Goal: Task Accomplishment & Management: Manage account settings

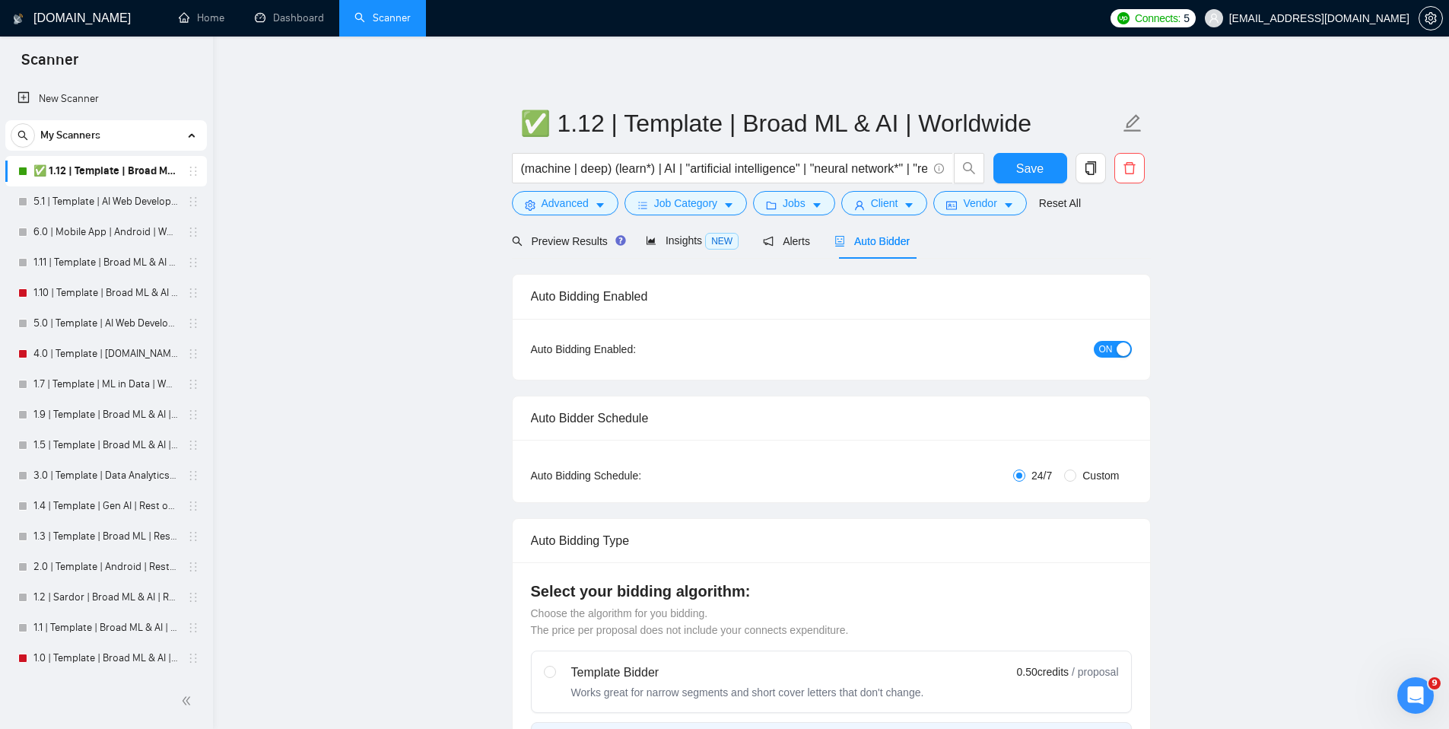
scroll to position [2, 0]
click at [285, 11] on link "Dashboard" at bounding box center [289, 17] width 69 height 13
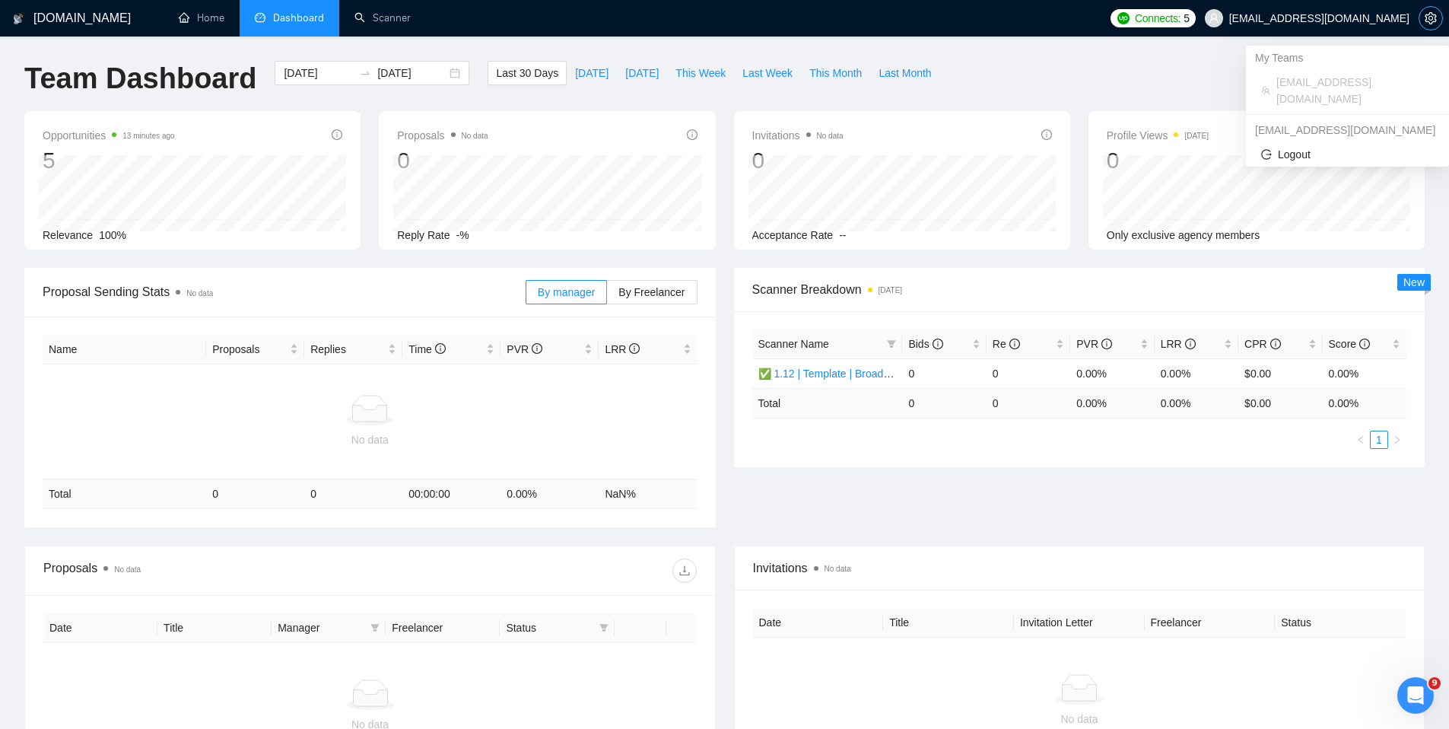
click at [1426, 14] on icon "setting" at bounding box center [1431, 18] width 12 height 12
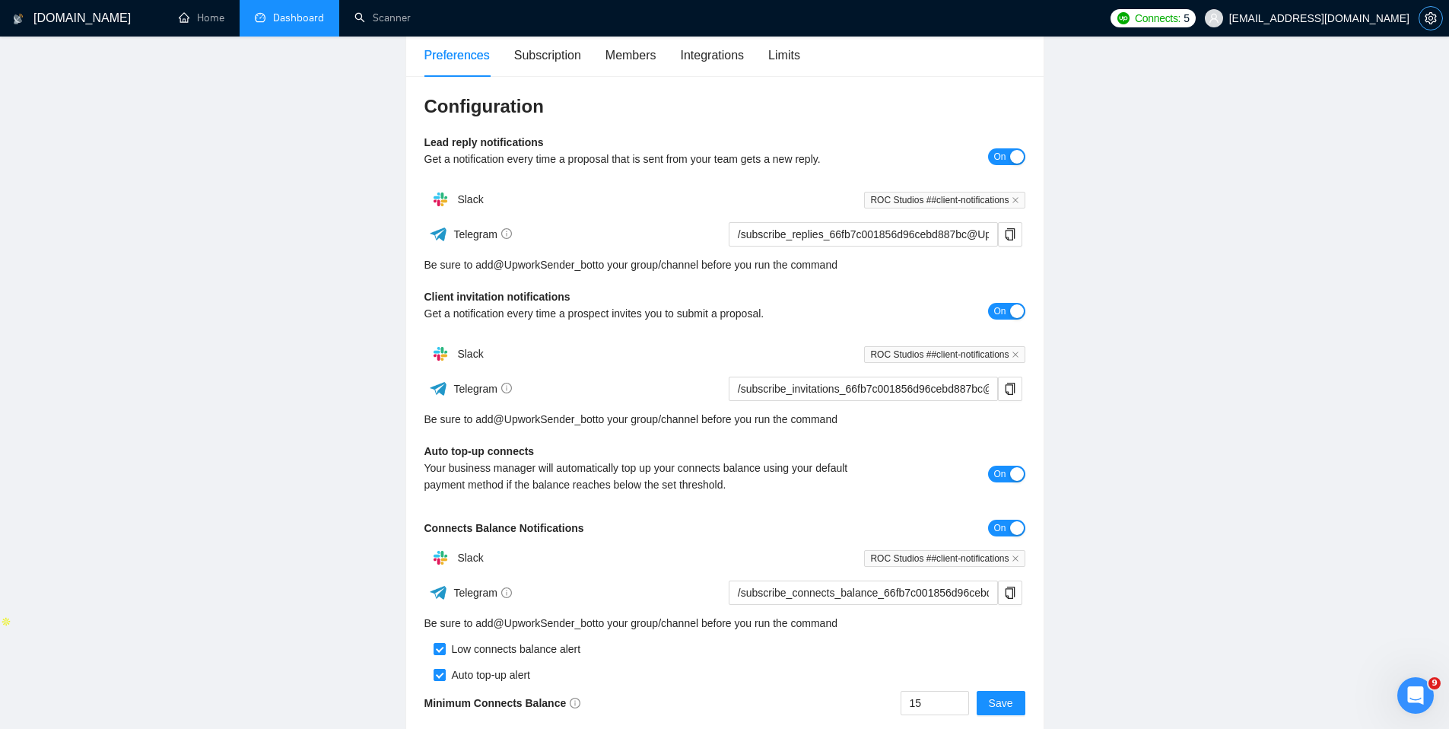
scroll to position [100, 0]
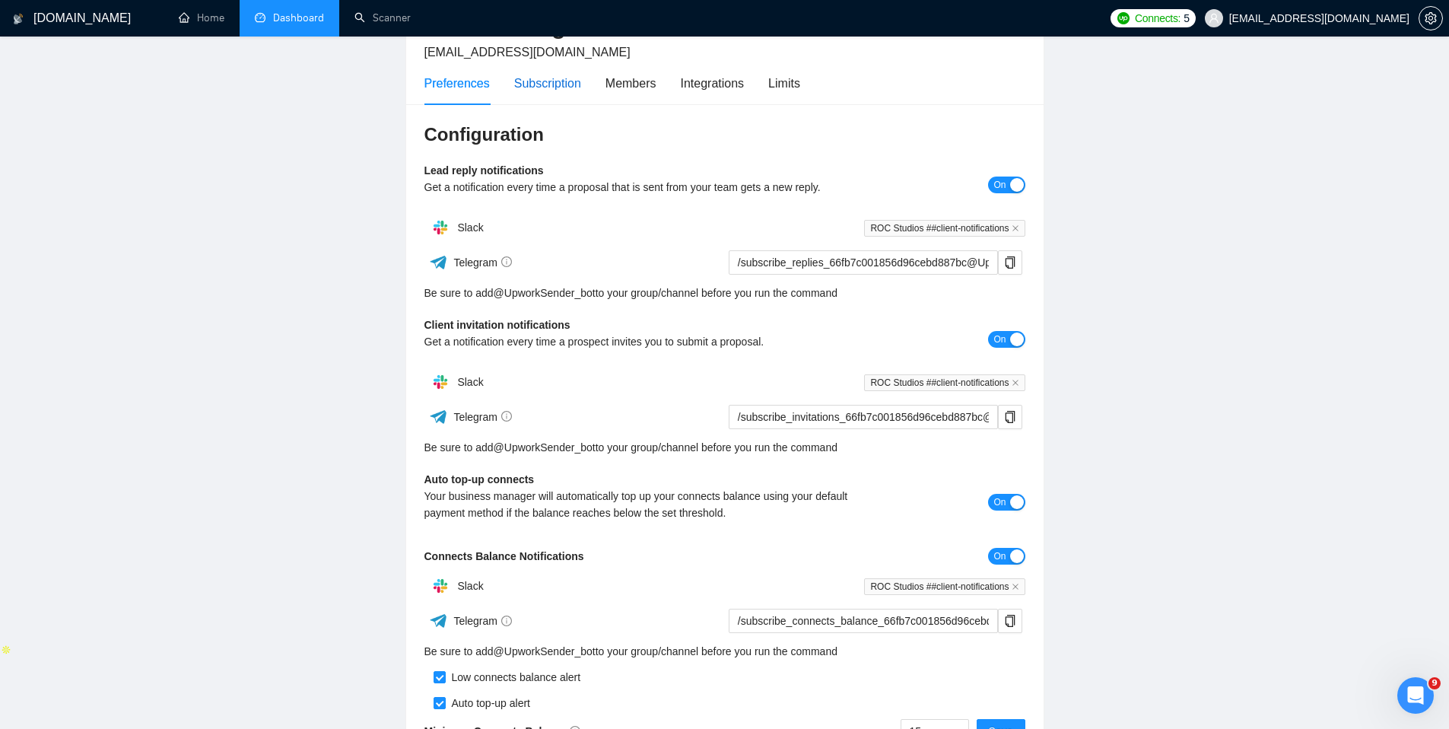
click at [561, 83] on div "Subscription" at bounding box center [547, 83] width 67 height 19
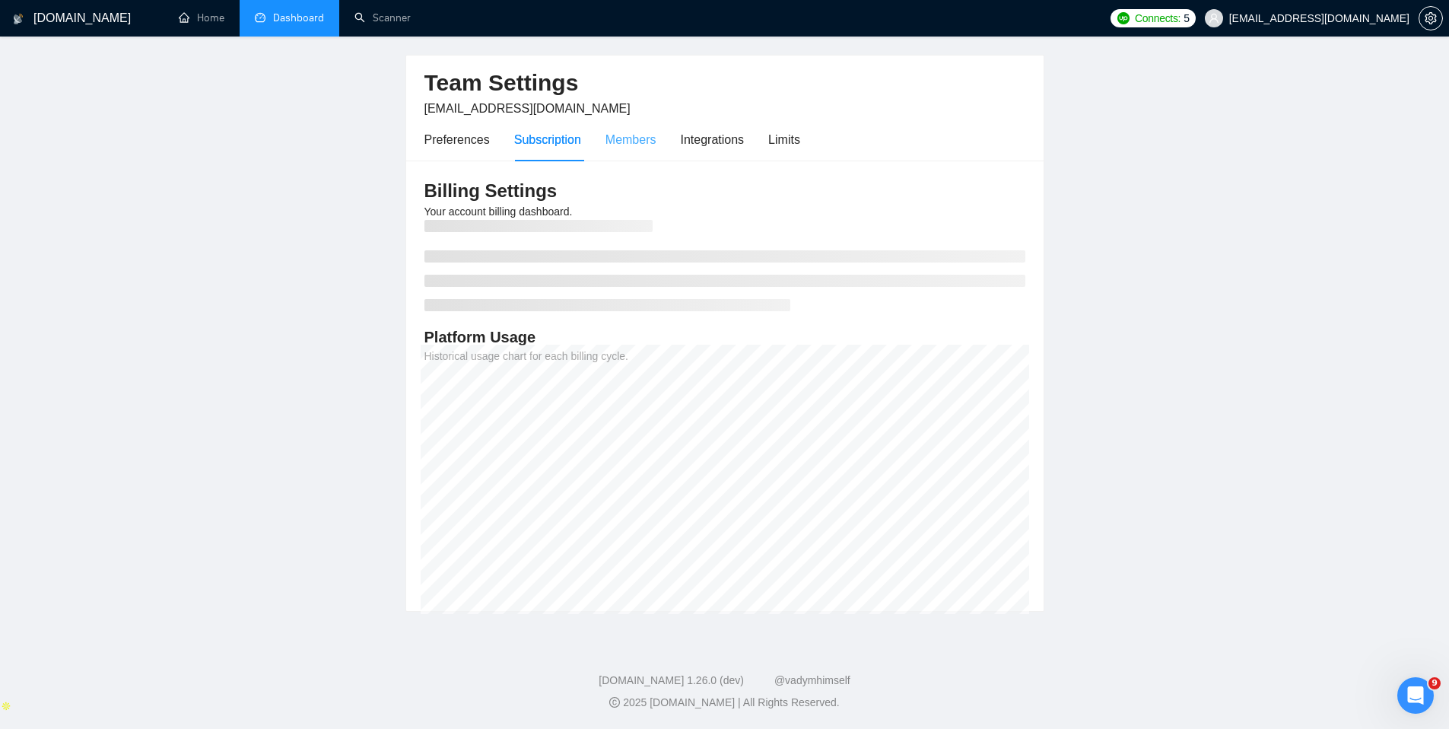
scroll to position [64, 0]
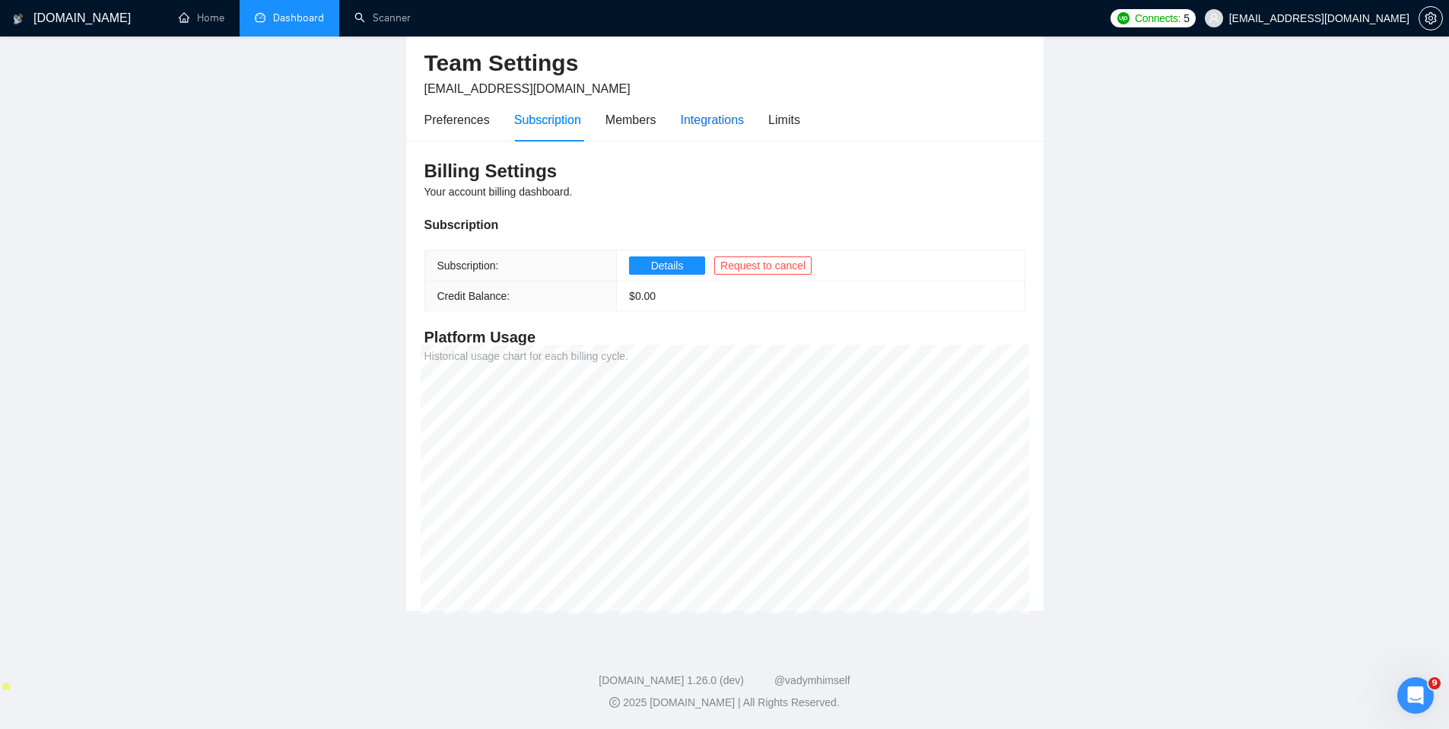
click at [713, 116] on div "Integrations" at bounding box center [713, 119] width 64 height 19
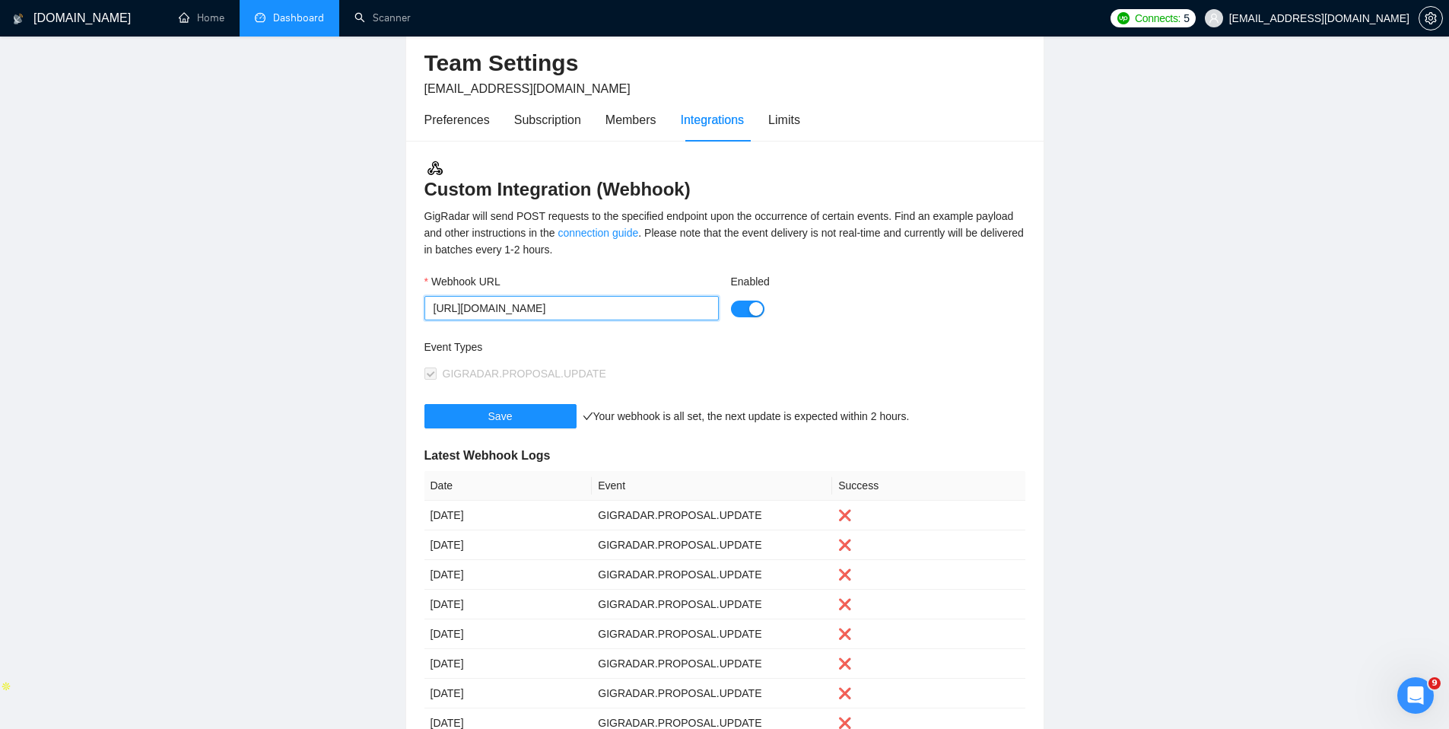
click at [666, 315] on input "[URL][DOMAIN_NAME]" at bounding box center [571, 308] width 294 height 24
paste input "[EMAIL_ADDRESS][DOMAIN_NAME]"
click at [655, 312] on input "[EMAIL_ADDRESS][DOMAIN_NAME]" at bounding box center [571, 308] width 294 height 24
paste input "[URL][DOMAIN_NAME]"
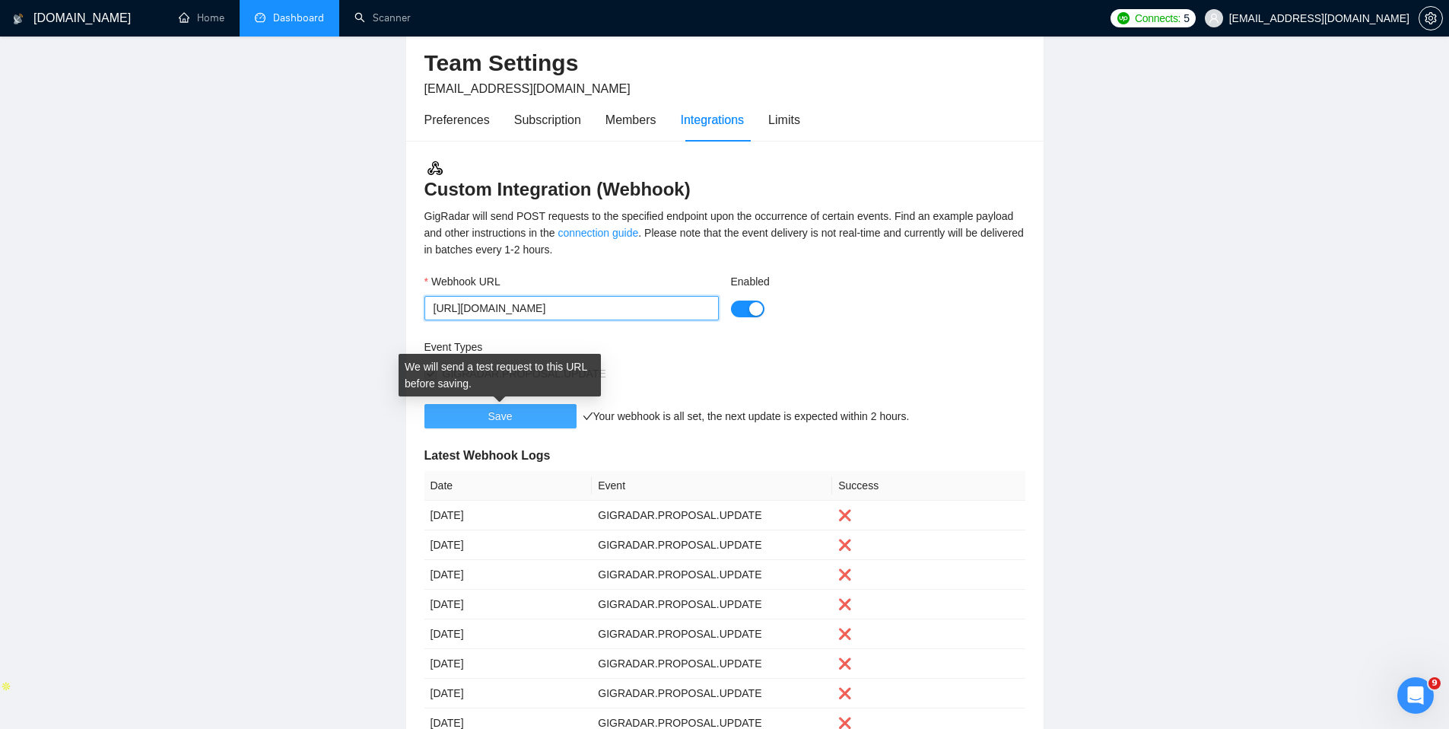
type input "[URL][DOMAIN_NAME]"
click at [506, 418] on span "Save" at bounding box center [500, 416] width 24 height 17
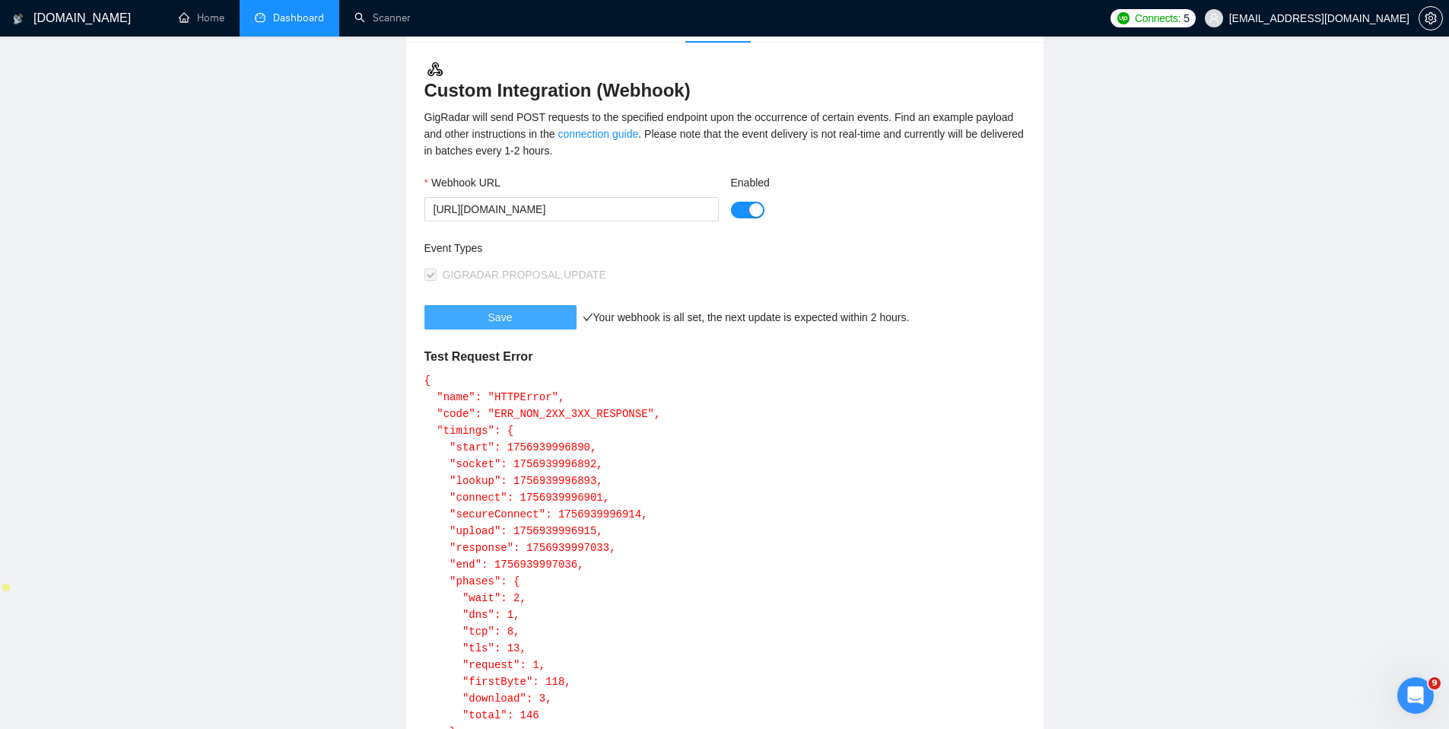
scroll to position [180, 0]
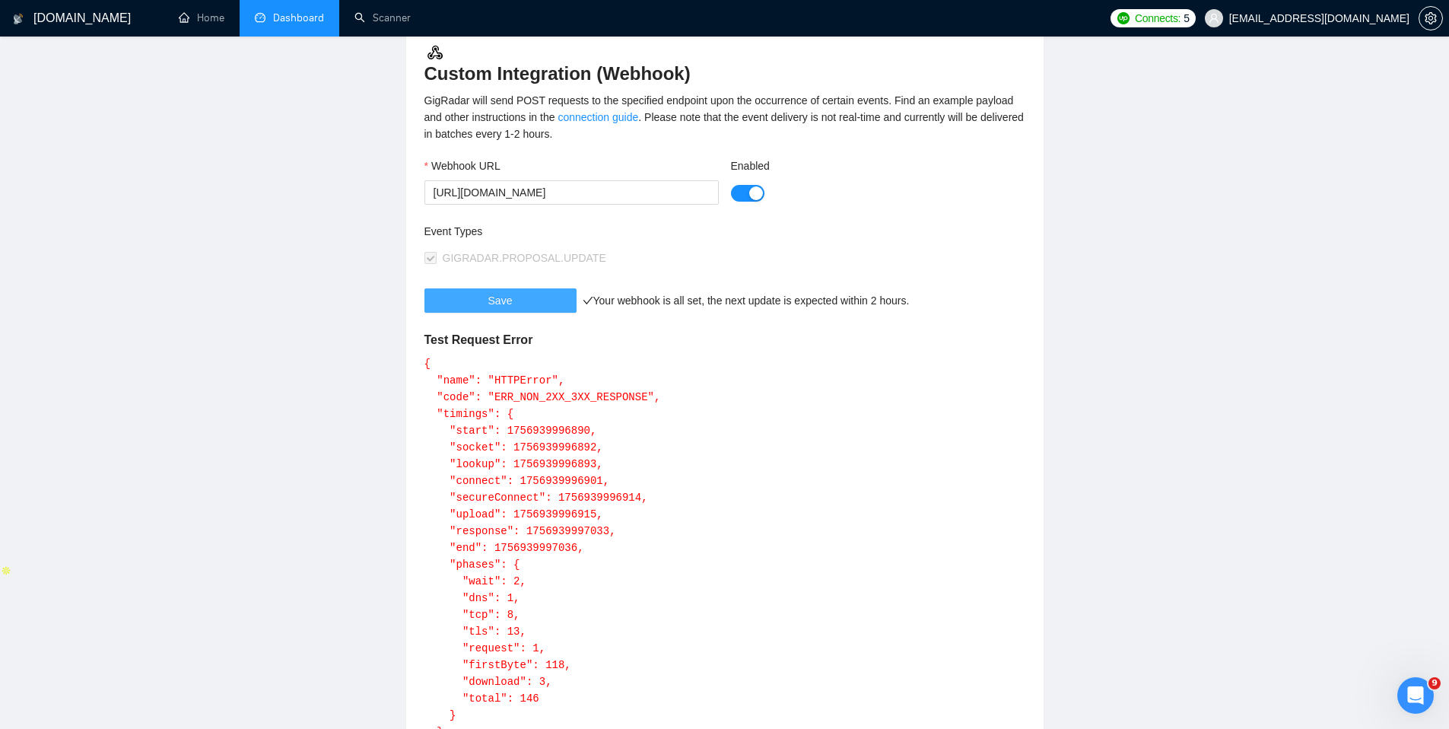
click at [555, 307] on button "Save" at bounding box center [500, 300] width 152 height 24
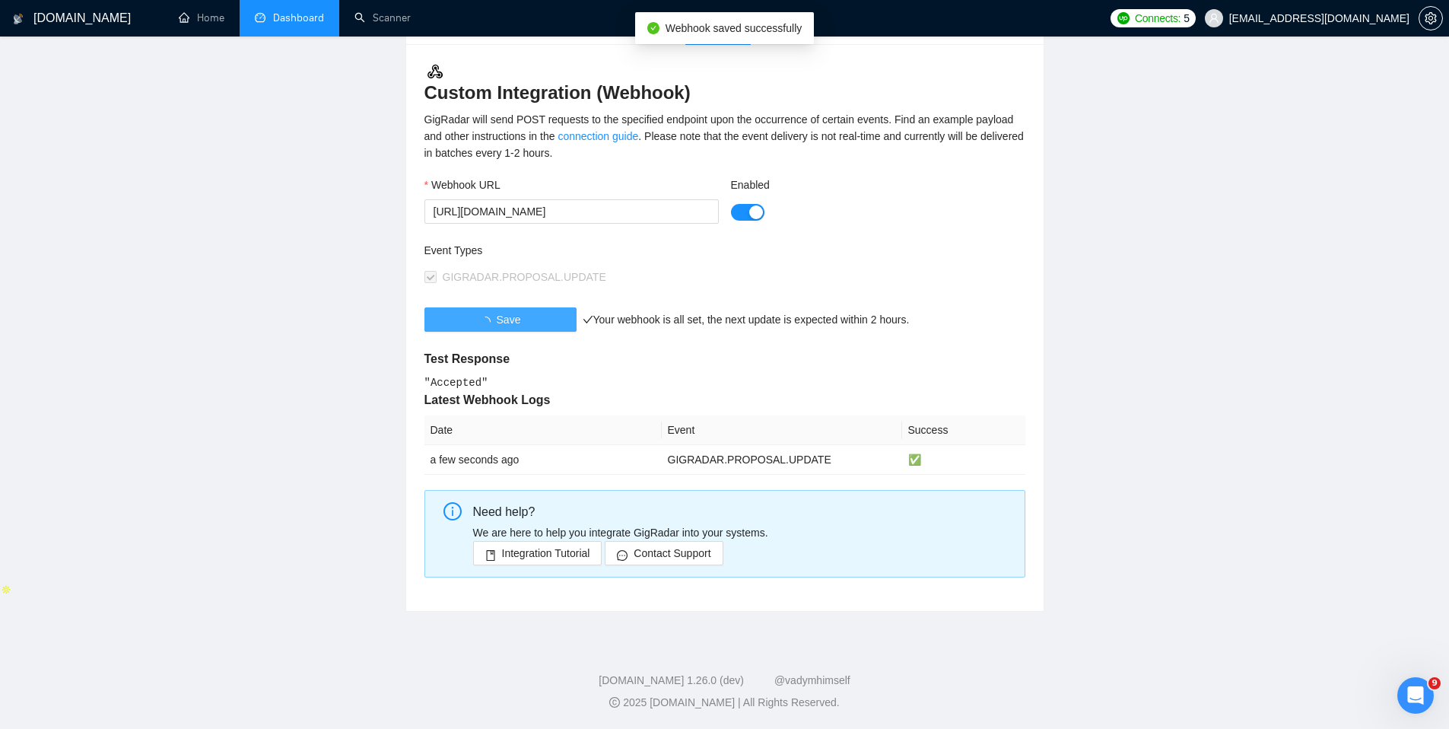
scroll to position [160, 0]
